Goal: Transaction & Acquisition: Purchase product/service

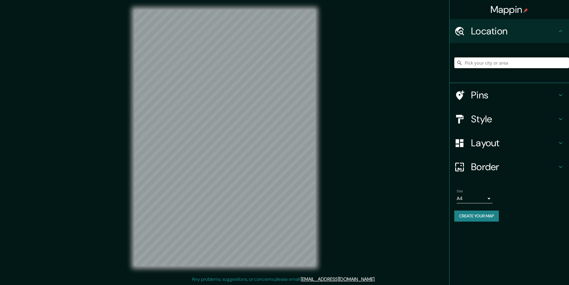
click at [426, 120] on div "Mappin Location Pins Style Layout Border Choose a border. Hint : you can make l…" at bounding box center [284, 142] width 569 height 285
click at [482, 117] on h4 "Style" at bounding box center [514, 119] width 86 height 12
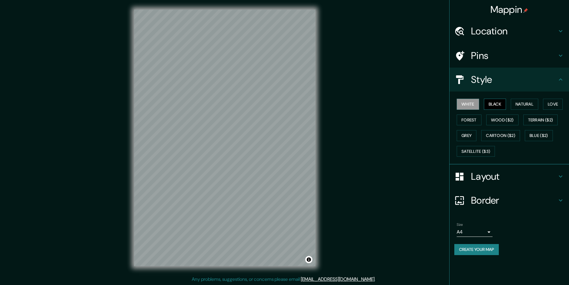
click at [494, 105] on button "Black" at bounding box center [495, 104] width 22 height 11
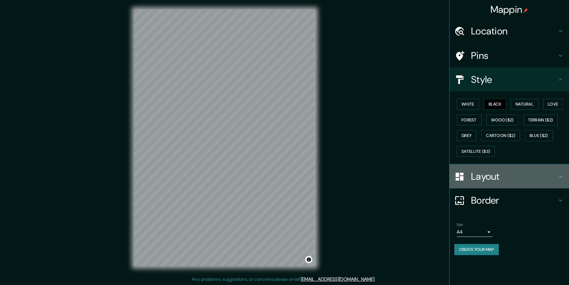
click at [487, 174] on h4 "Layout" at bounding box center [514, 176] width 86 height 12
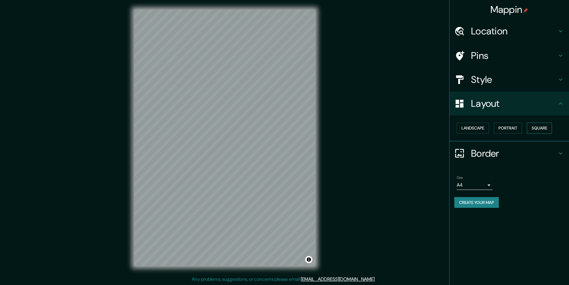
click at [544, 129] on button "Square" at bounding box center [539, 127] width 25 height 11
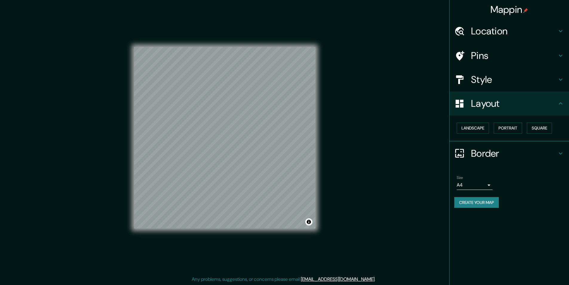
click at [491, 185] on body "Mappin Location Pins Style Layout Landscape Portrait Square Border Choose a bor…" at bounding box center [284, 142] width 569 height 285
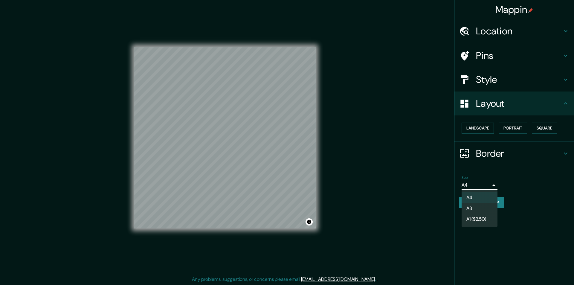
click at [470, 209] on li "A3" at bounding box center [479, 208] width 36 height 11
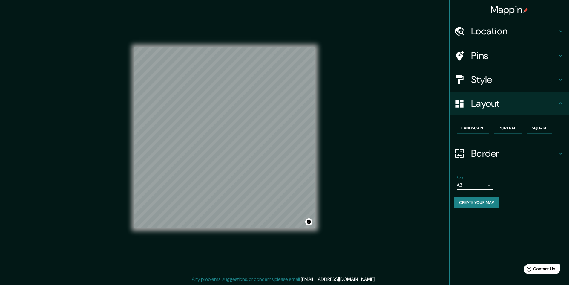
click at [490, 30] on h4 "Location" at bounding box center [514, 31] width 86 height 12
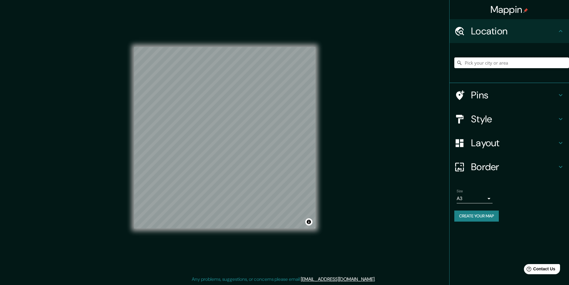
paste input "[STREET_ADDRESS][PERSON_NAME]"
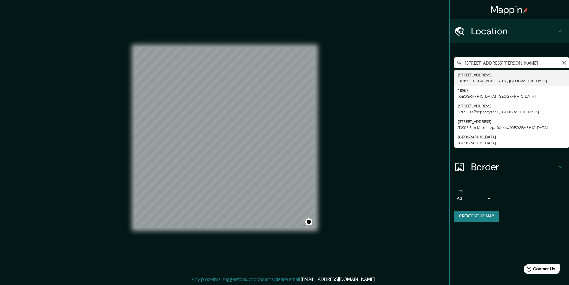
type input "[STREET_ADDRESS]"
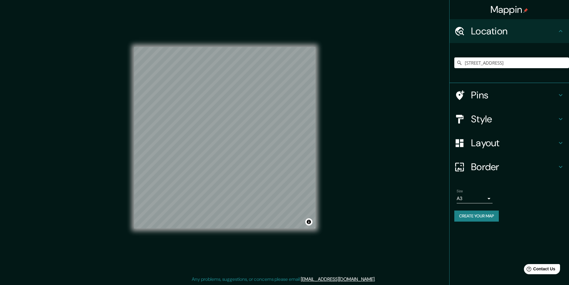
click at [477, 215] on button "Create your map" at bounding box center [476, 215] width 45 height 11
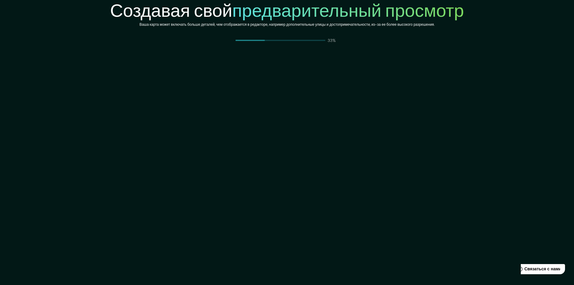
click at [510, 89] on div "Создавая свой предварительный просмотр Ваша карта может включать больше деталей…" at bounding box center [287, 142] width 574 height 285
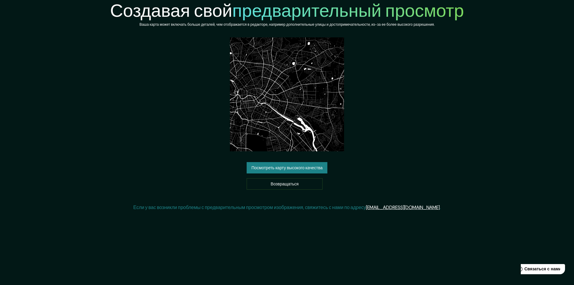
click at [268, 166] on font "Посмотреть карту высокого качества" at bounding box center [286, 167] width 71 height 5
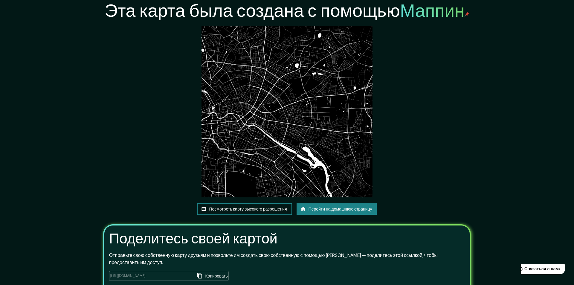
click at [266, 207] on font "Посмотреть карту высокого разрешения" at bounding box center [248, 208] width 78 height 5
click at [330, 210] on font "Перейти на домашнюю страницу" at bounding box center [338, 208] width 64 height 5
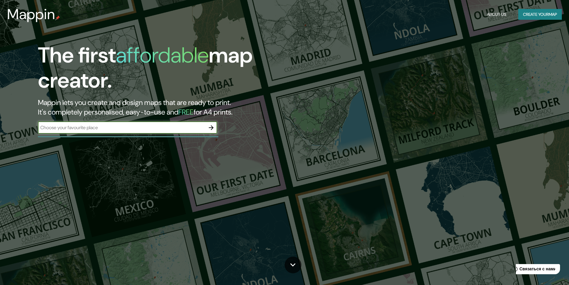
drag, startPoint x: 212, startPoint y: 127, endPoint x: 423, endPoint y: 131, distance: 211.3
click at [212, 126] on icon "button" at bounding box center [211, 127] width 7 height 7
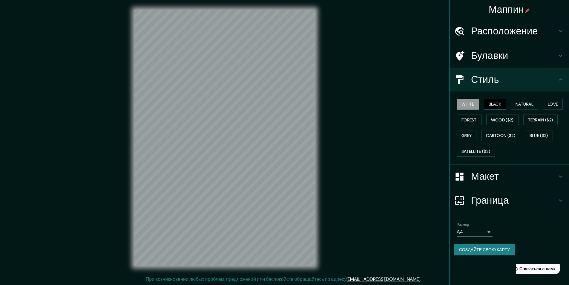
click at [489, 104] on button "Black" at bounding box center [495, 104] width 22 height 11
click at [486, 176] on font "Макет" at bounding box center [485, 176] width 28 height 13
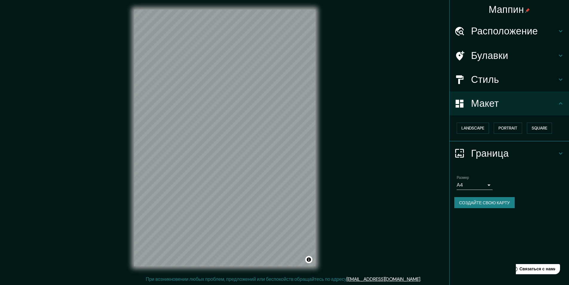
click at [540, 128] on button "Square" at bounding box center [539, 127] width 25 height 11
click at [489, 185] on body "Маппин Расположение Булавки Стиль Макет Landscape Portrait Square Граница Выбер…" at bounding box center [284, 142] width 569 height 285
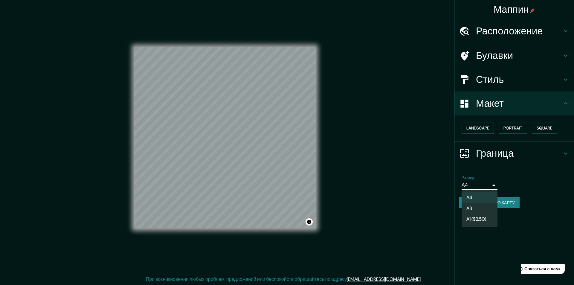
click at [467, 214] on li "A1 ($2.50)" at bounding box center [479, 219] width 36 height 11
type input "a3"
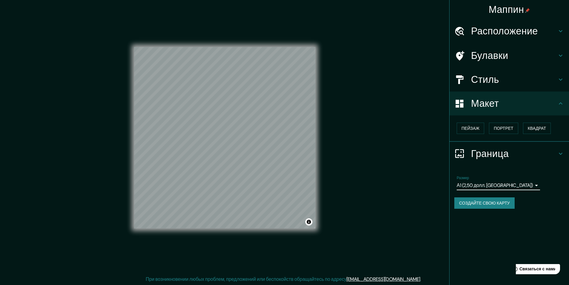
click at [488, 30] on font "Расположение" at bounding box center [504, 31] width 67 height 13
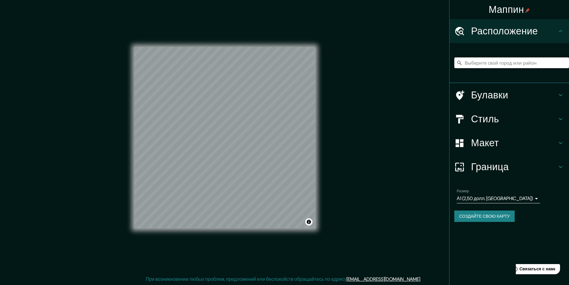
paste input "Haines City, FL 33844 2039 Firethorn Loop"
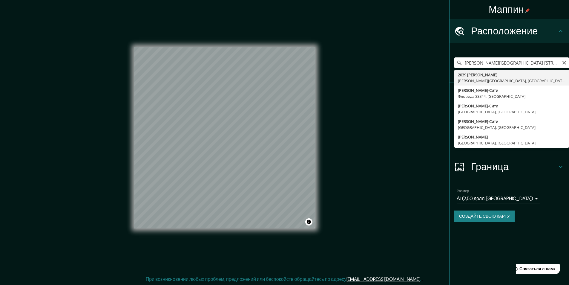
type input "2039 Firethorn Loop, Хейнс-Сити, Флорида 33844, США"
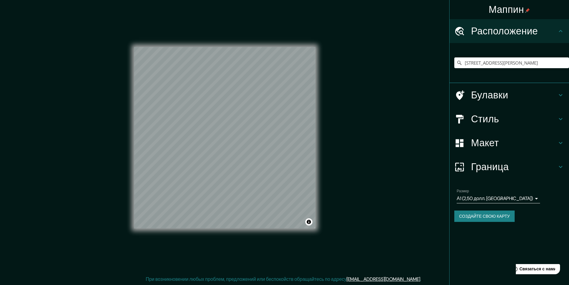
click at [507, 198] on body "Маппин Расположение 2039 Firethorn Loop, Хейнс-Сити, Флорида 33844, США Булавки…" at bounding box center [284, 142] width 569 height 285
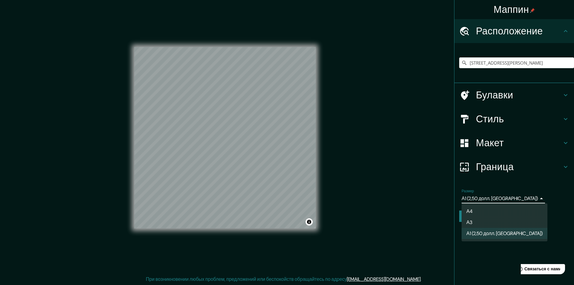
click at [475, 220] on li "А3" at bounding box center [504, 222] width 86 height 11
type input "a4"
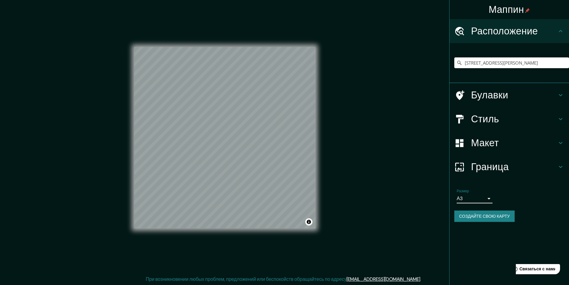
click at [474, 216] on font "Создайте свою карту" at bounding box center [484, 215] width 51 height 5
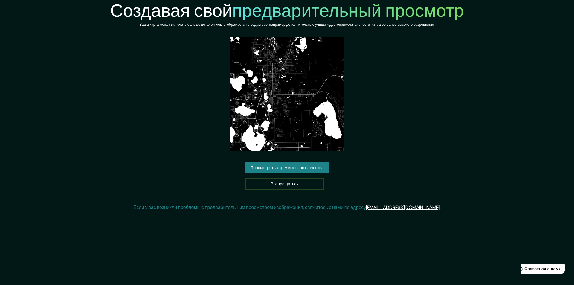
click at [278, 166] on font "Просмотреть карту высокого качества" at bounding box center [286, 167] width 73 height 5
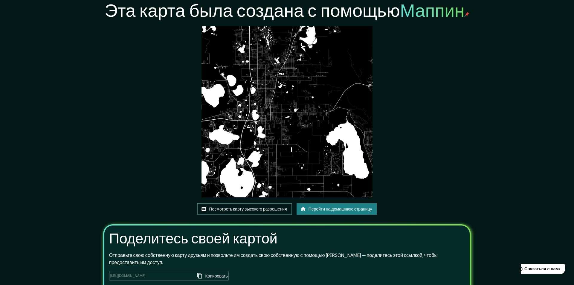
click at [237, 209] on font "Посмотреть карту высокого разрешения" at bounding box center [248, 208] width 78 height 5
click at [343, 208] on font "Перейти на домашнюю страницу" at bounding box center [340, 208] width 64 height 5
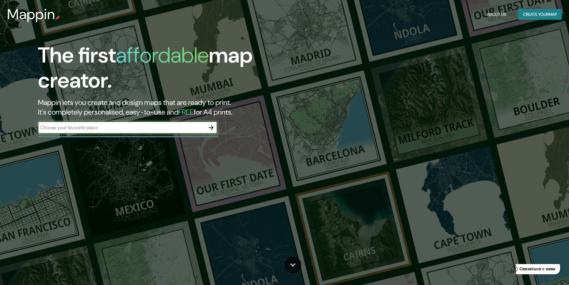
click at [211, 127] on div "The first affordable map creator. Mappin lets you create and design maps that a…" at bounding box center [180, 91] width 341 height 97
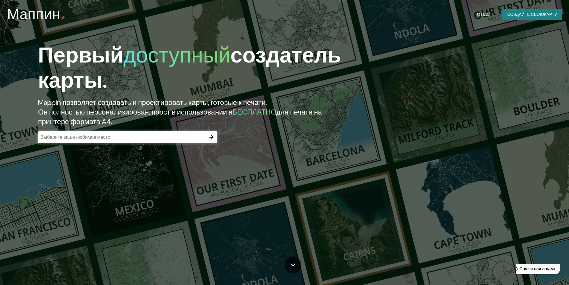
click at [212, 136] on icon "button" at bounding box center [211, 137] width 5 height 5
